Goal: Task Accomplishment & Management: Use online tool/utility

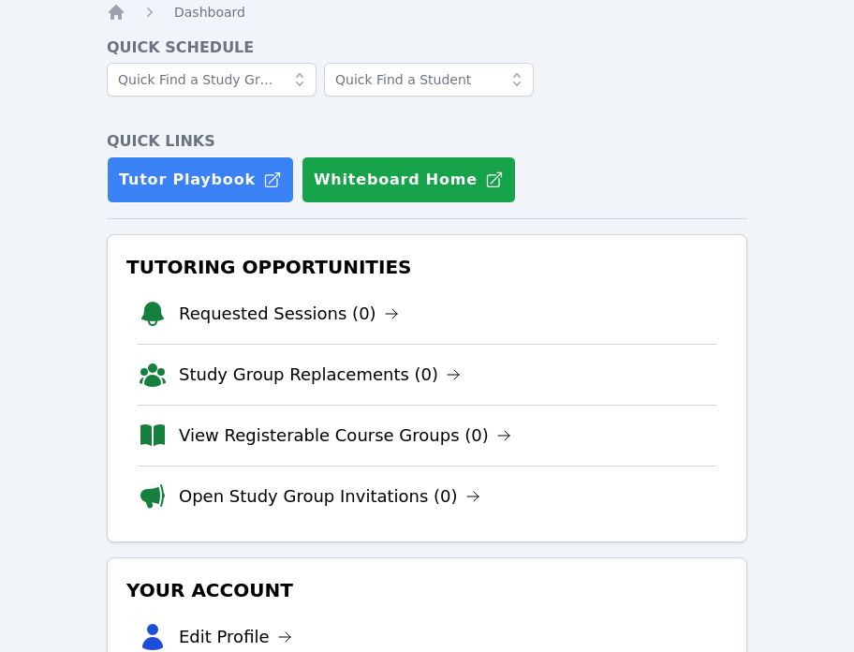
scroll to position [41, 0]
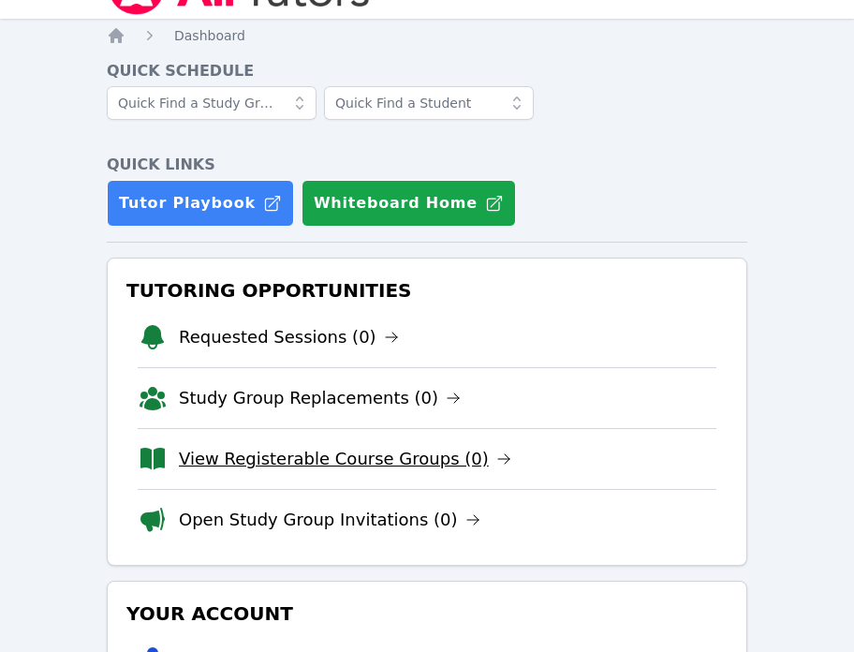
click at [345, 461] on link "View Registerable Course Groups (0)" at bounding box center [345, 459] width 332 height 26
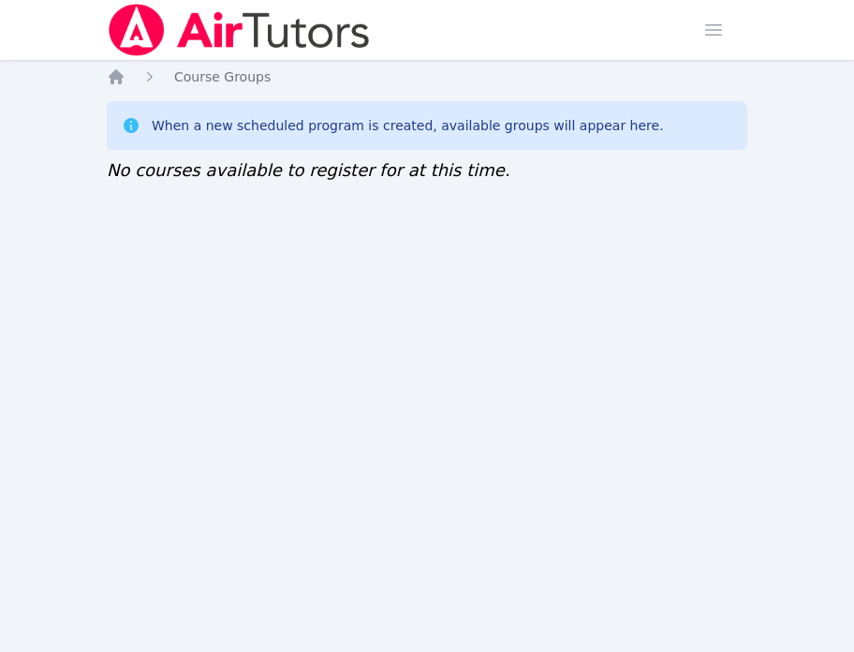
click at [115, 86] on div "Home Course Groups When a new scheduled program is created, available groups wi…" at bounding box center [427, 144] width 640 height 154
click at [124, 82] on icon "Breadcrumb" at bounding box center [116, 76] width 19 height 19
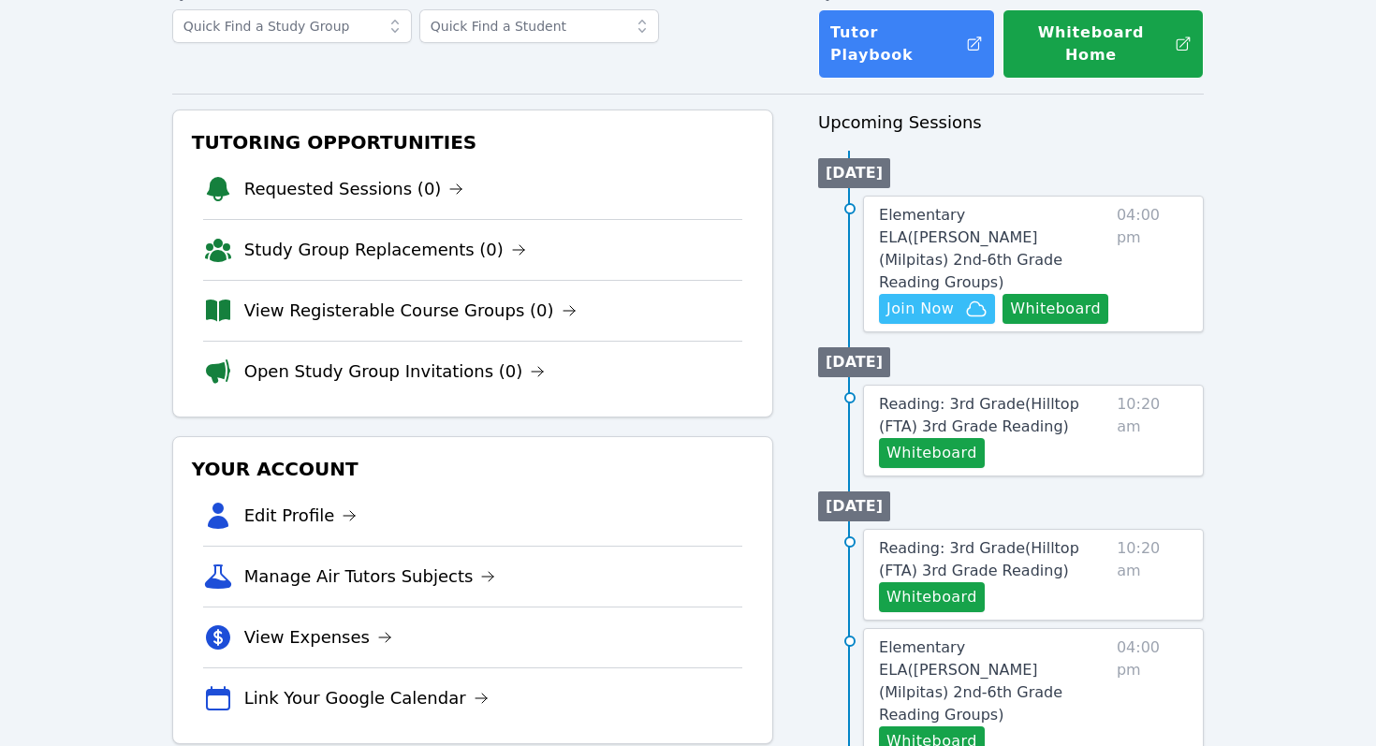
scroll to position [120, 0]
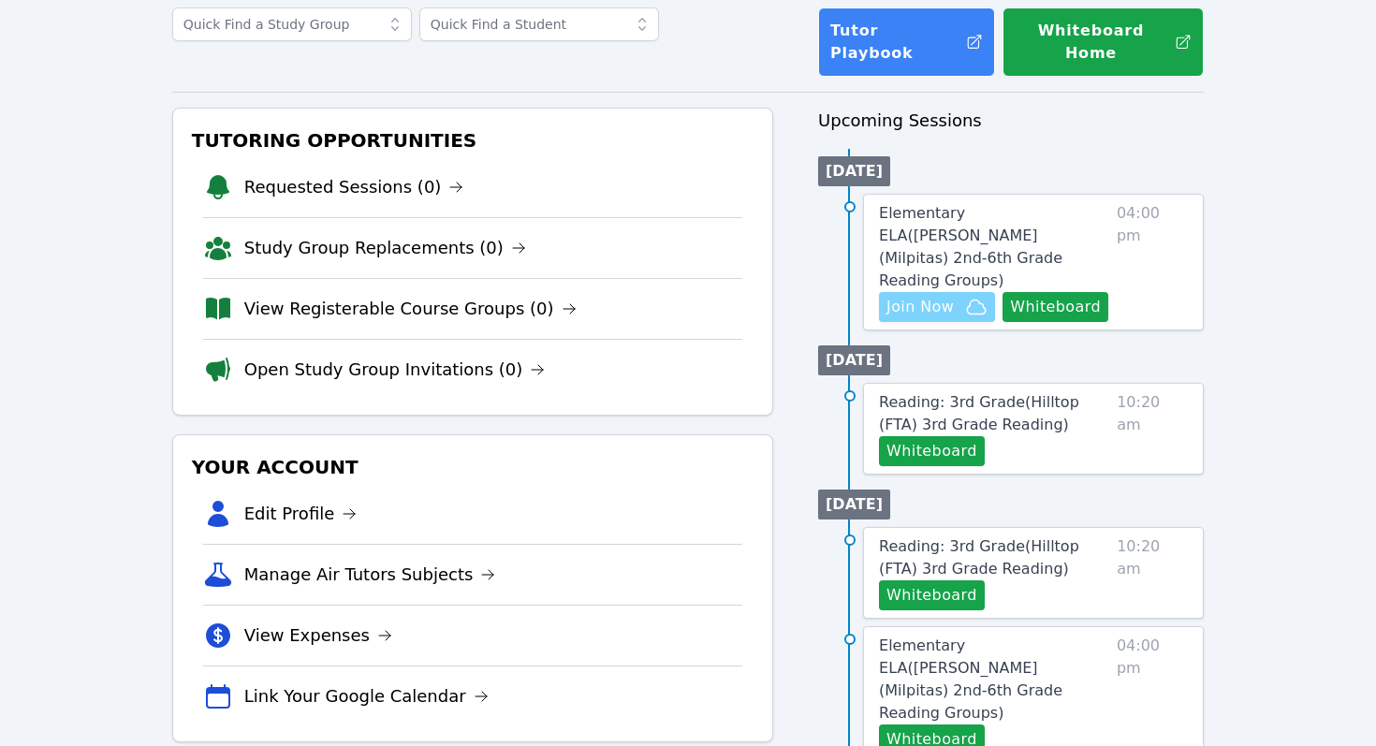
click at [853, 296] on span "Join Now" at bounding box center [920, 307] width 67 height 22
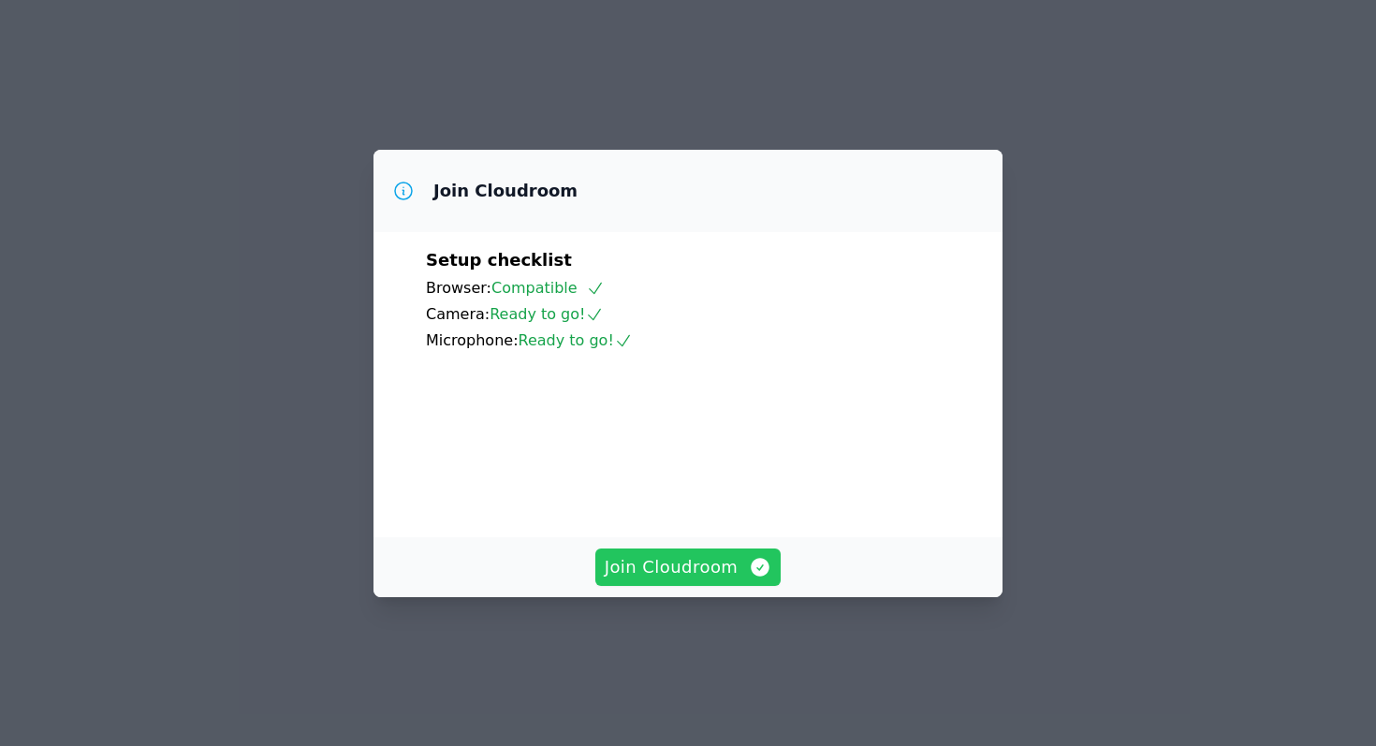
click at [719, 581] on span "Join Cloudroom" at bounding box center [689, 567] width 168 height 26
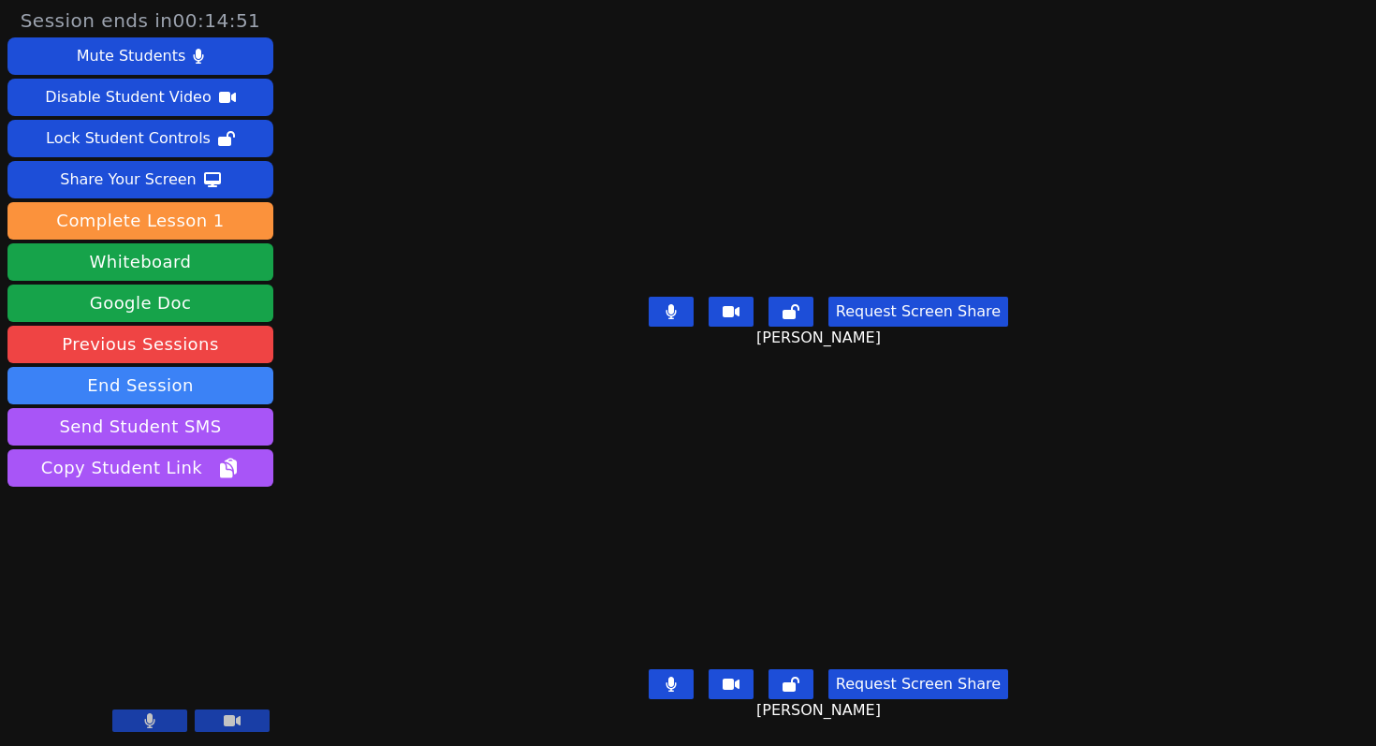
click at [670, 316] on button at bounding box center [671, 312] width 45 height 30
click at [676, 315] on icon at bounding box center [671, 310] width 19 height 15
click at [676, 678] on icon at bounding box center [671, 684] width 11 height 15
click at [676, 688] on icon at bounding box center [671, 684] width 19 height 15
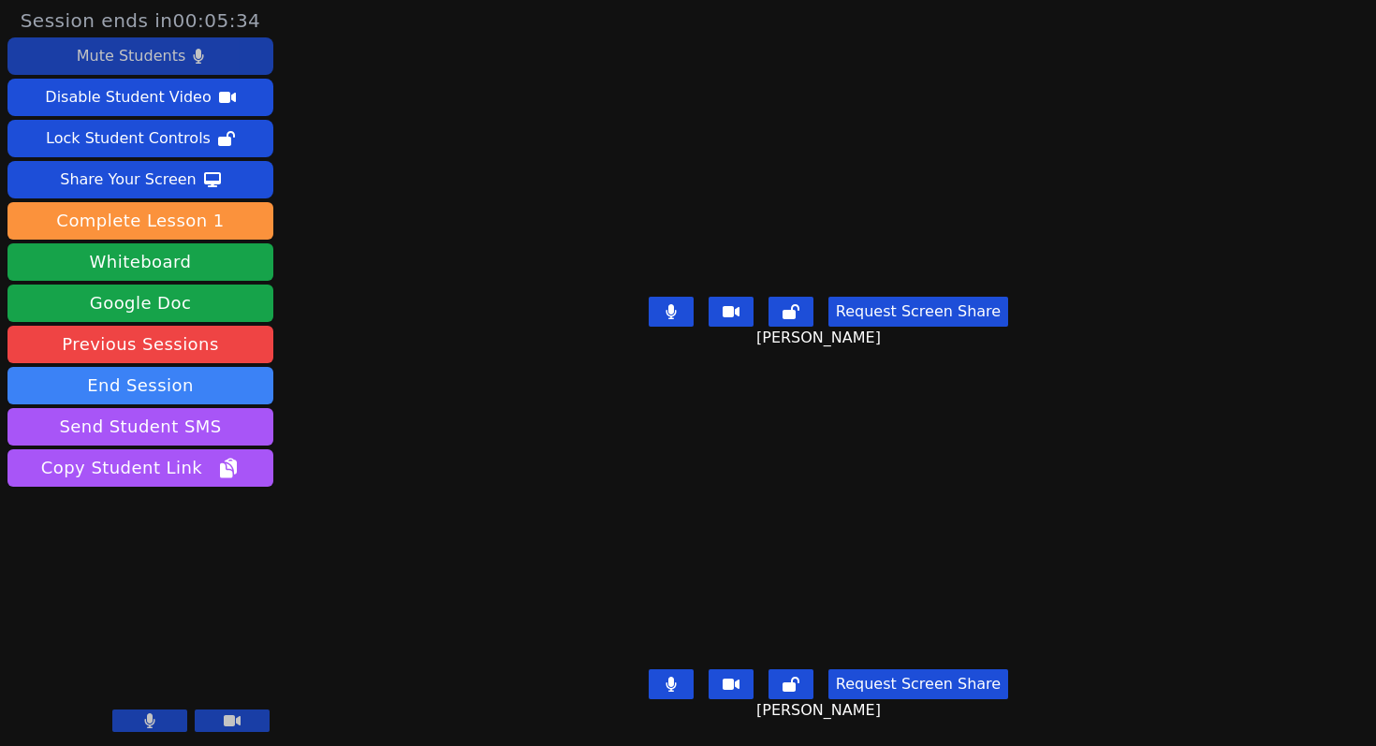
click at [121, 54] on div "Mute Students" at bounding box center [131, 56] width 109 height 30
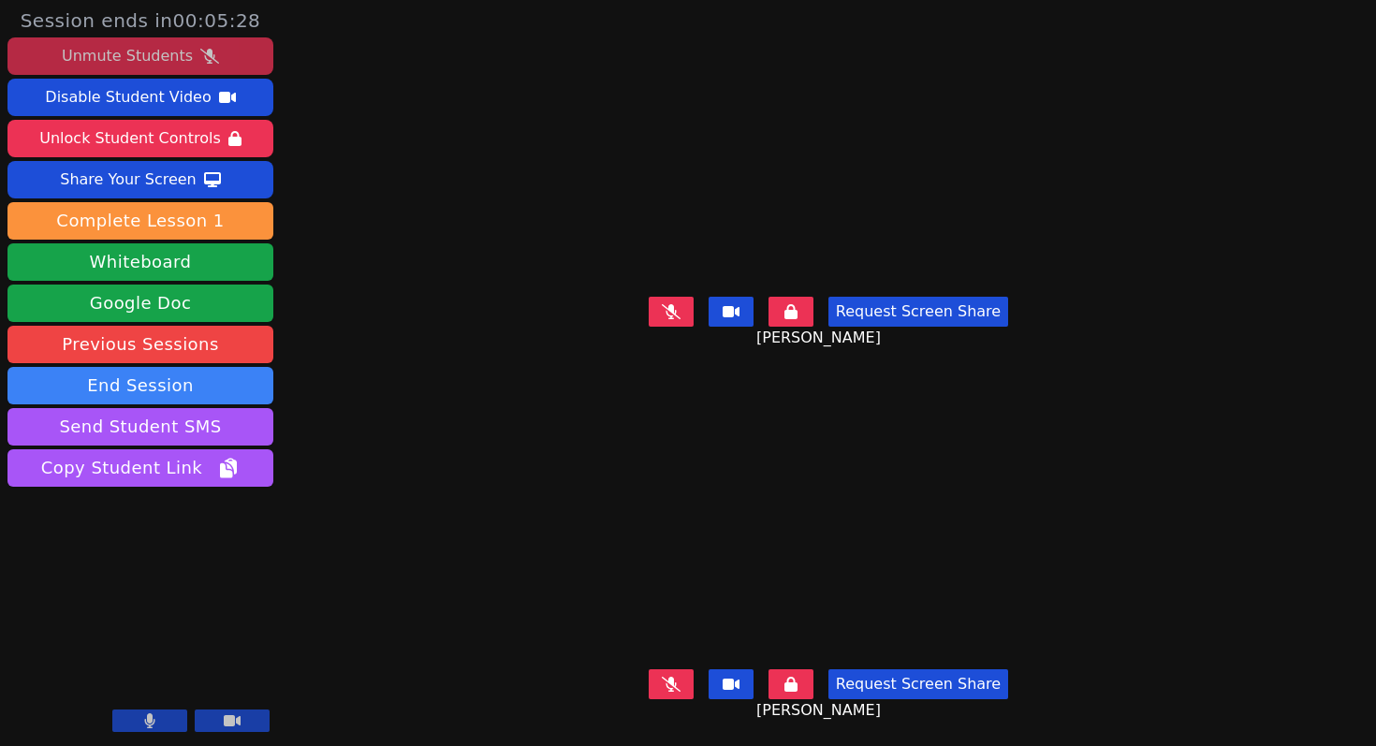
click at [184, 62] on div "Unmute Students" at bounding box center [127, 56] width 131 height 30
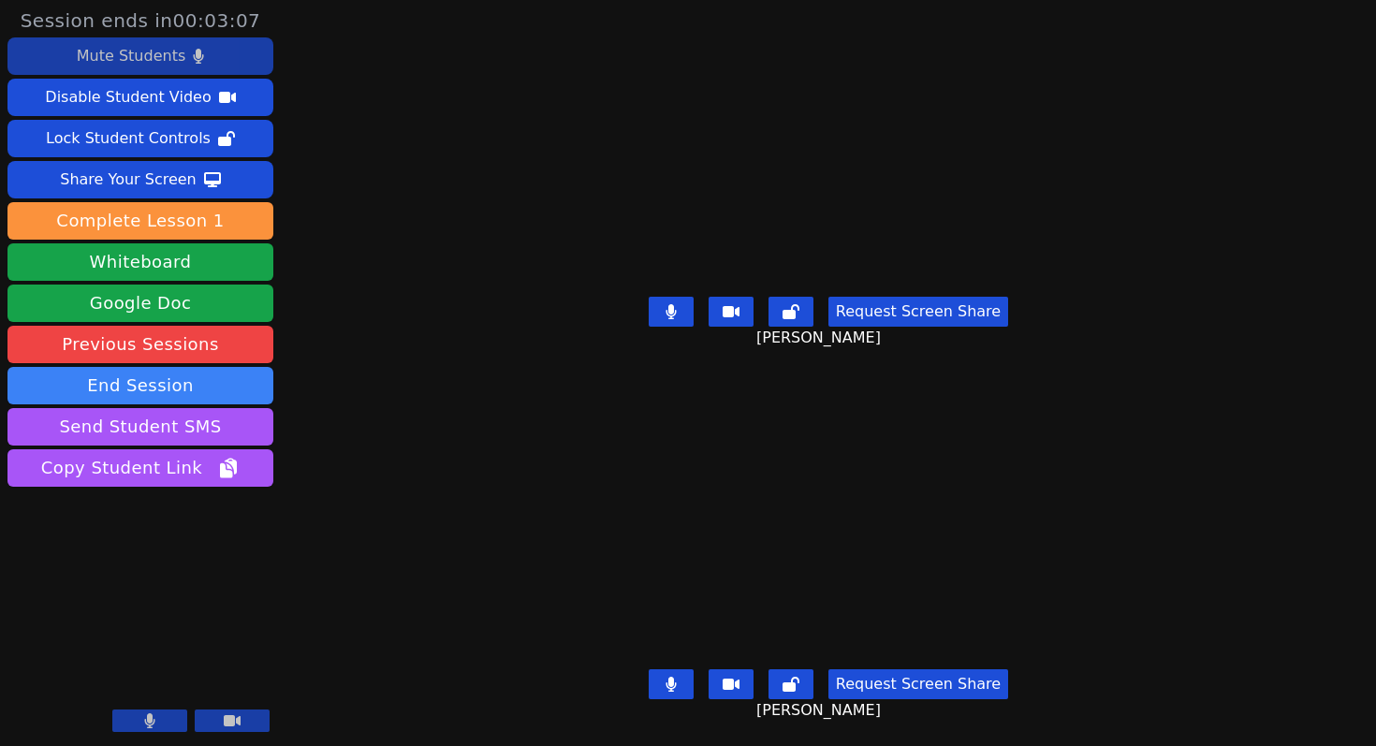
click at [244, 58] on button "Mute Students" at bounding box center [140, 55] width 266 height 37
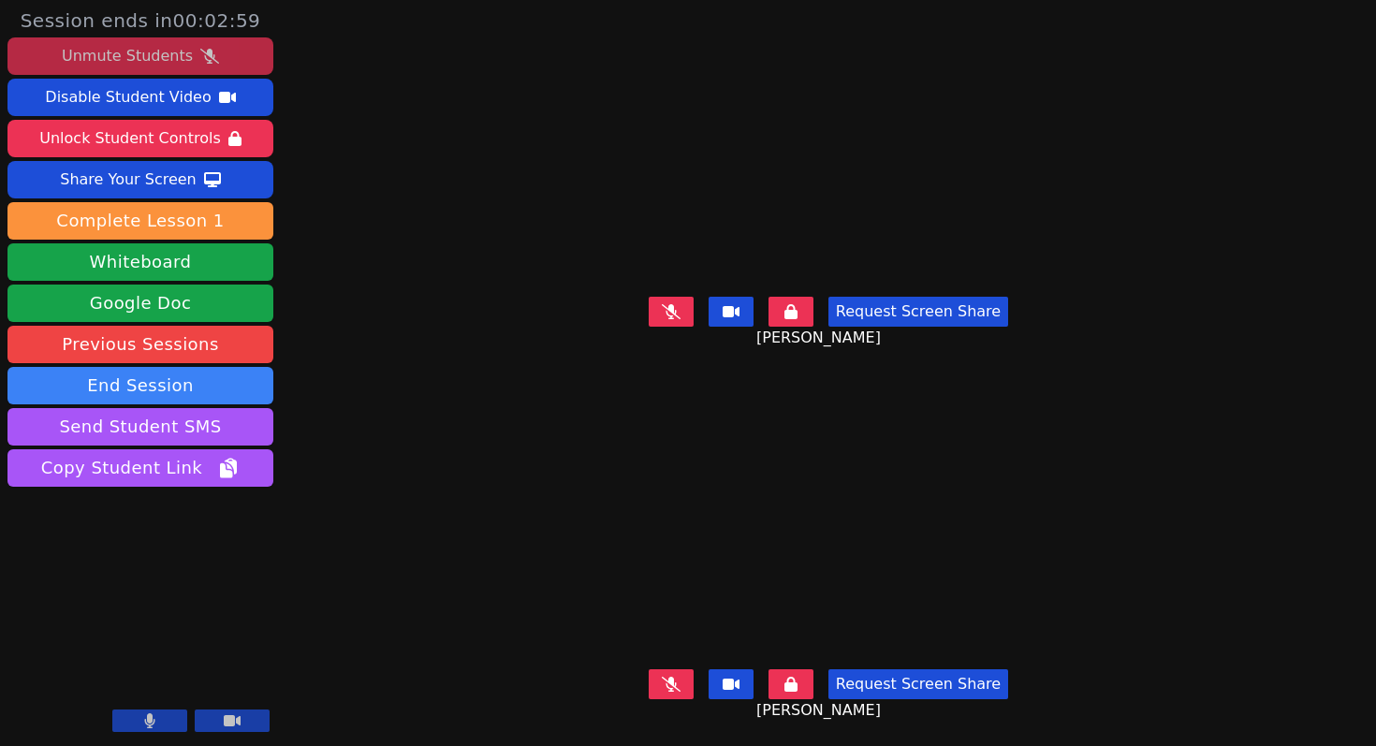
click at [173, 51] on div "Unmute Students" at bounding box center [127, 56] width 131 height 30
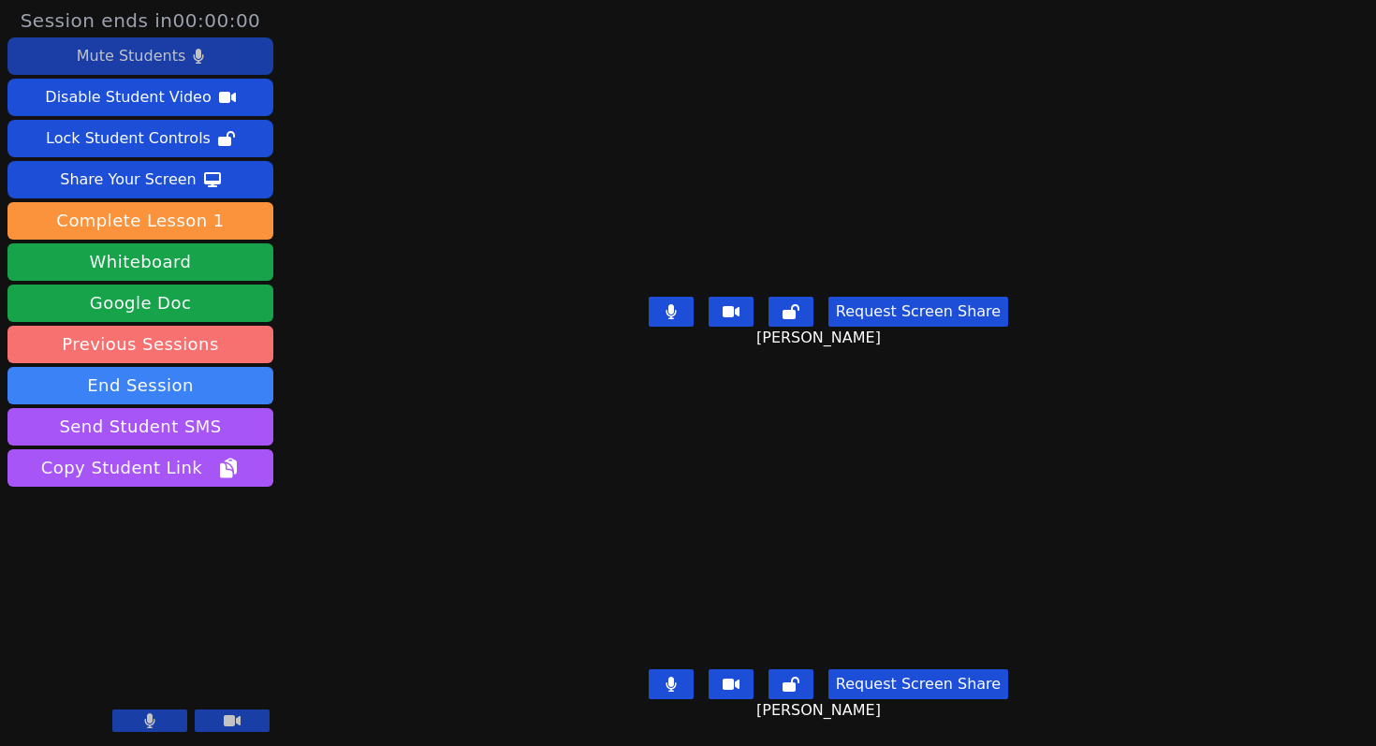
click at [162, 346] on link "Previous Sessions" at bounding box center [140, 344] width 266 height 37
